Goal: Task Accomplishment & Management: Manage account settings

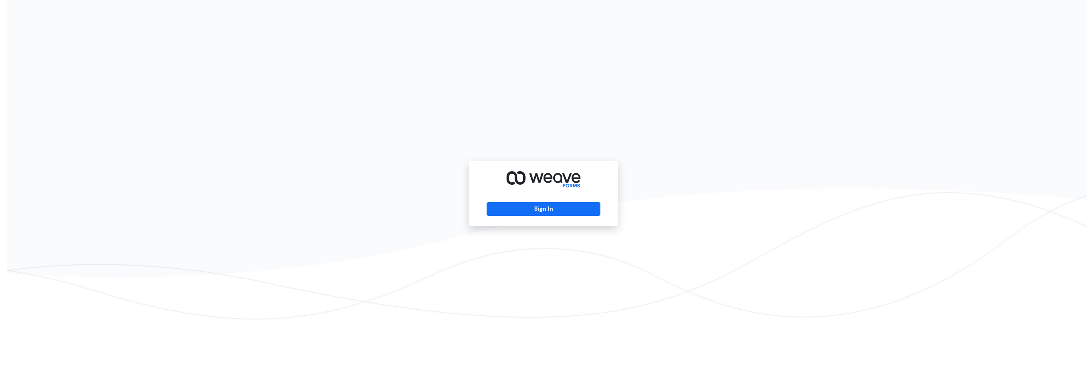
click at [573, 218] on div "Sign In" at bounding box center [543, 193] width 149 height 65
click at [576, 211] on button "Sign In" at bounding box center [543, 209] width 113 height 14
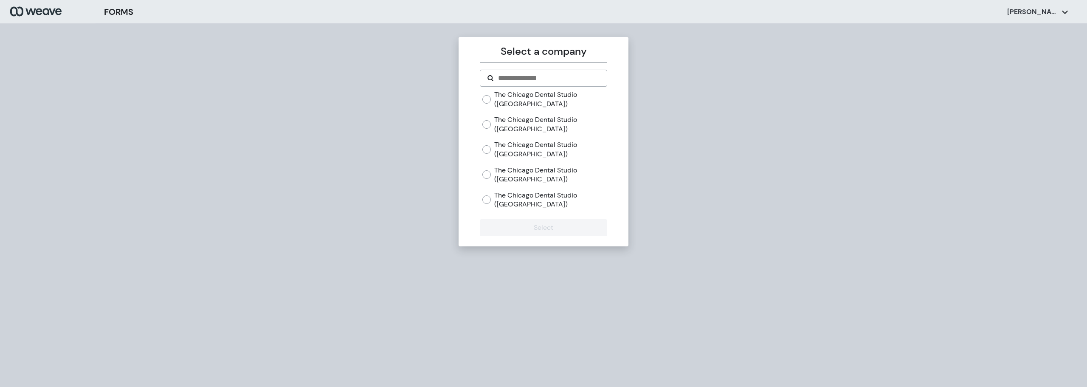
click at [503, 149] on label "The Chicago Dental Studio ([GEOGRAPHIC_DATA])" at bounding box center [550, 149] width 113 height 18
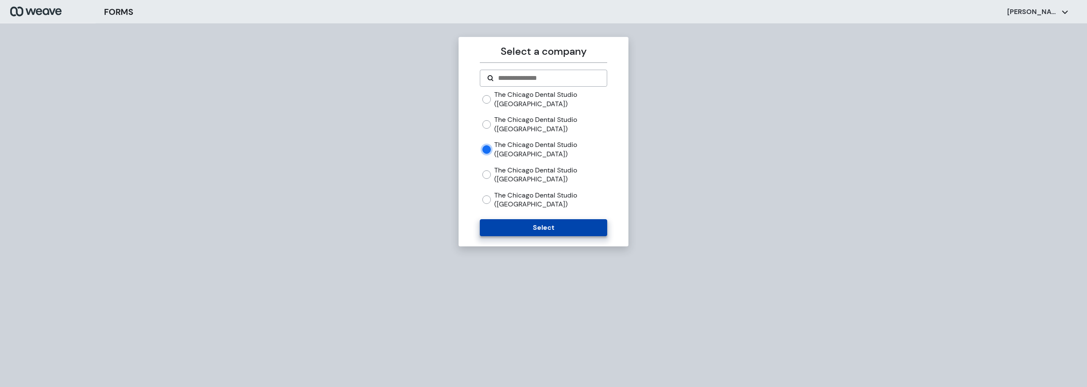
click at [534, 225] on button "Select" at bounding box center [543, 227] width 127 height 17
